Goal: Navigation & Orientation: Find specific page/section

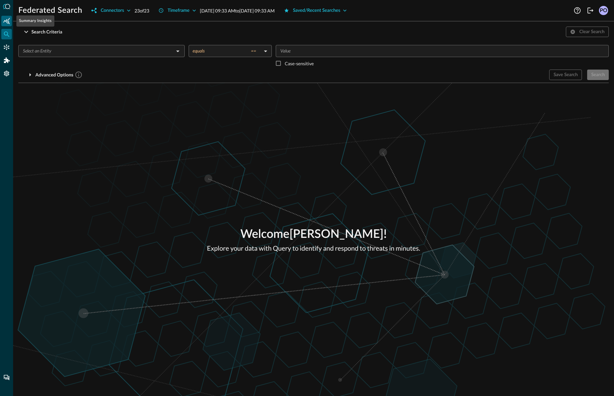
click at [8, 20] on icon "Summary Insights" at bounding box center [6, 21] width 7 height 7
